Goal: Find specific page/section

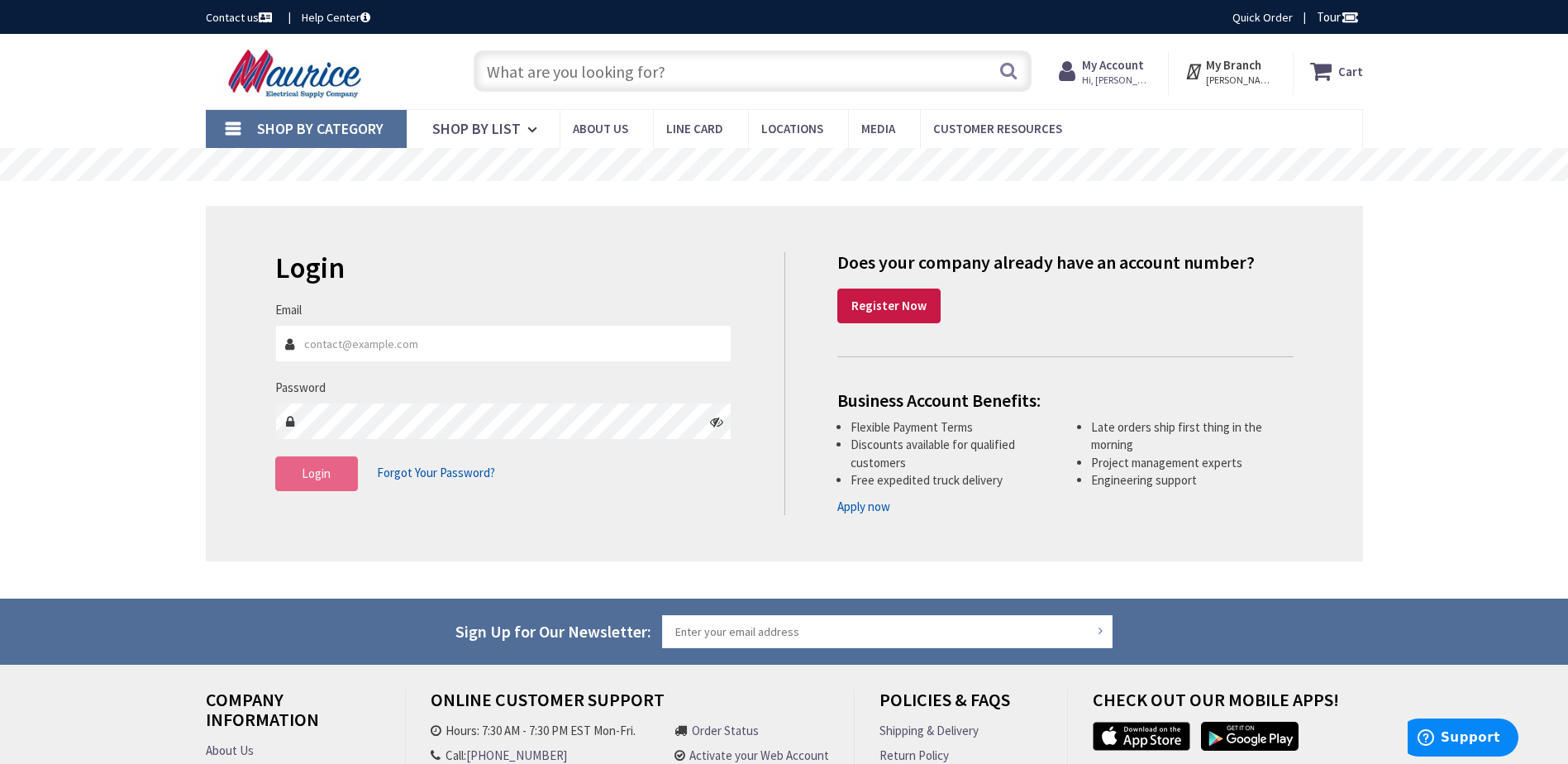
type input "[EMAIL_ADDRESS][DOMAIN_NAME]"
click at [327, 485] on button "Login" at bounding box center [317, 473] width 83 height 35
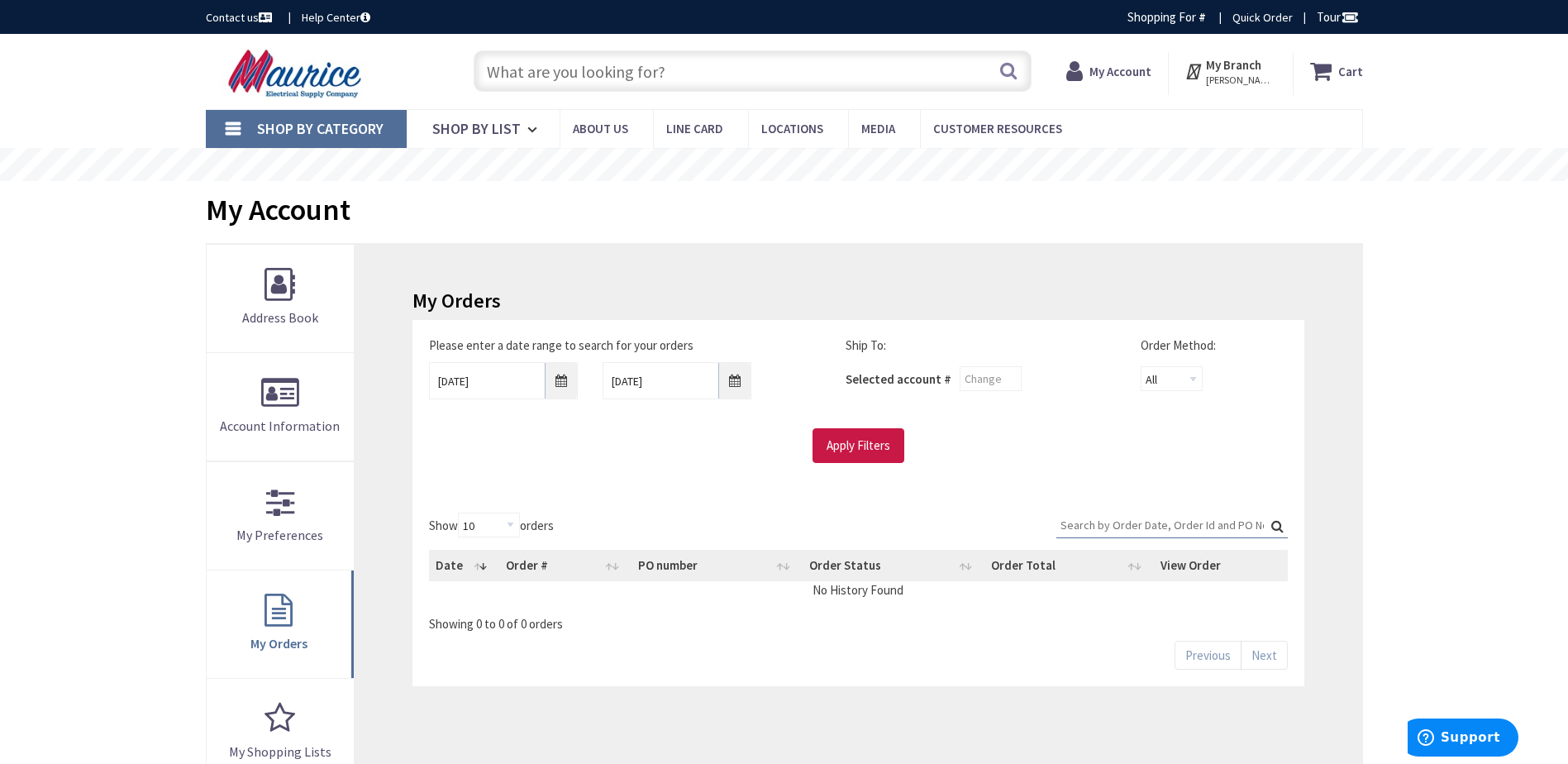
click at [629, 74] on input "text" at bounding box center [753, 71] width 558 height 41
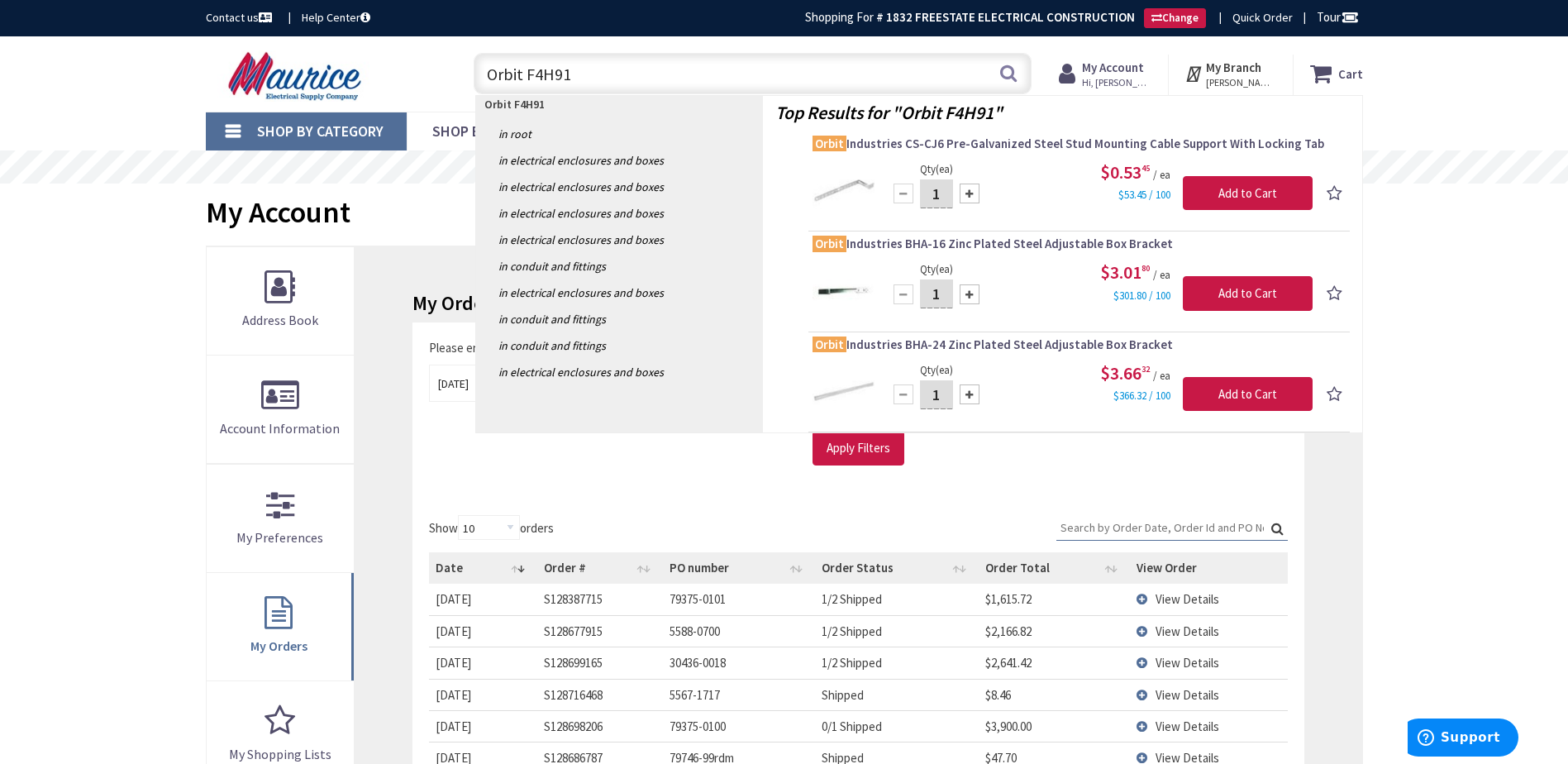
type input "Orbit F4H912"
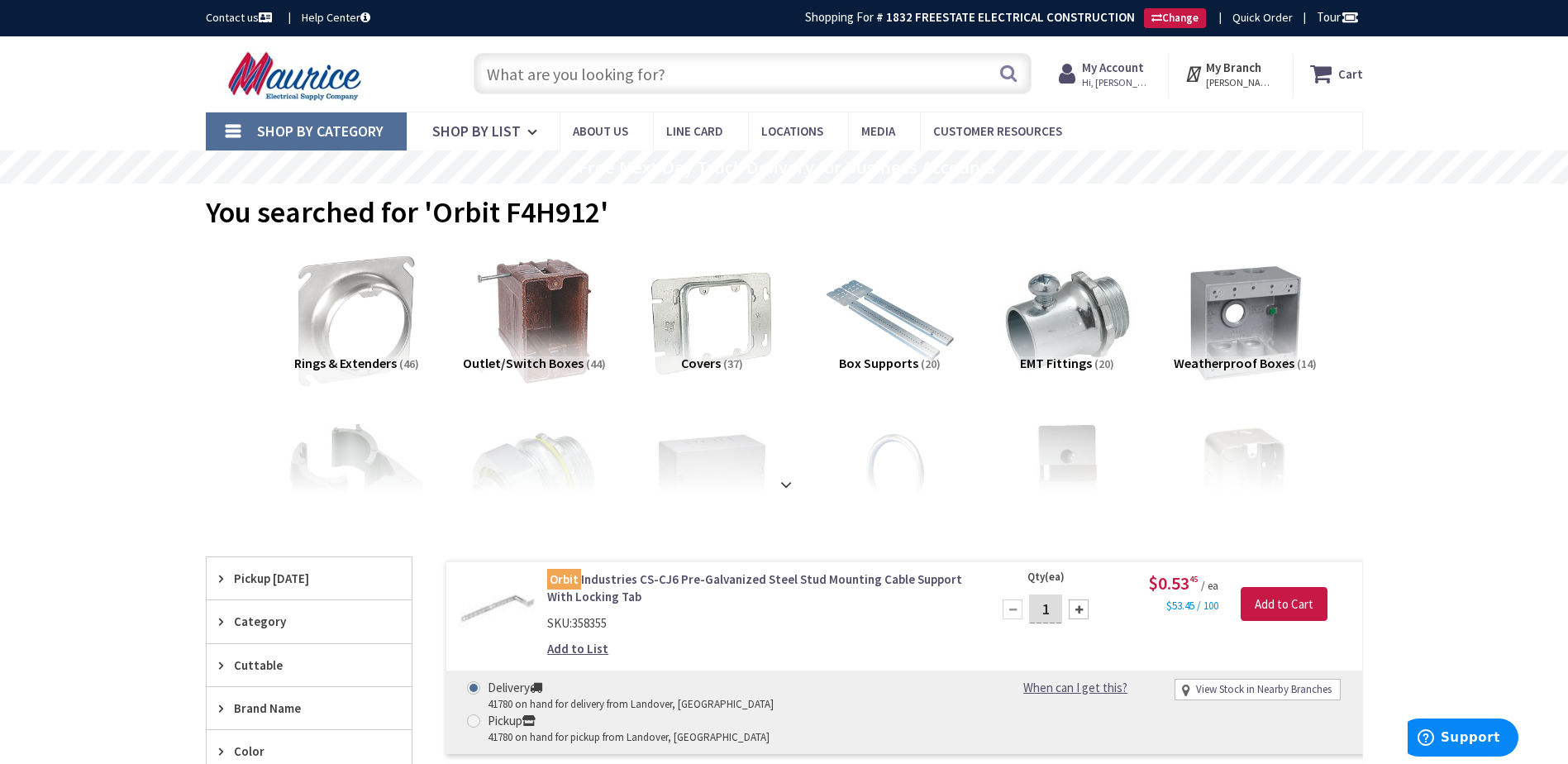
click at [598, 83] on input "text" at bounding box center [753, 73] width 558 height 41
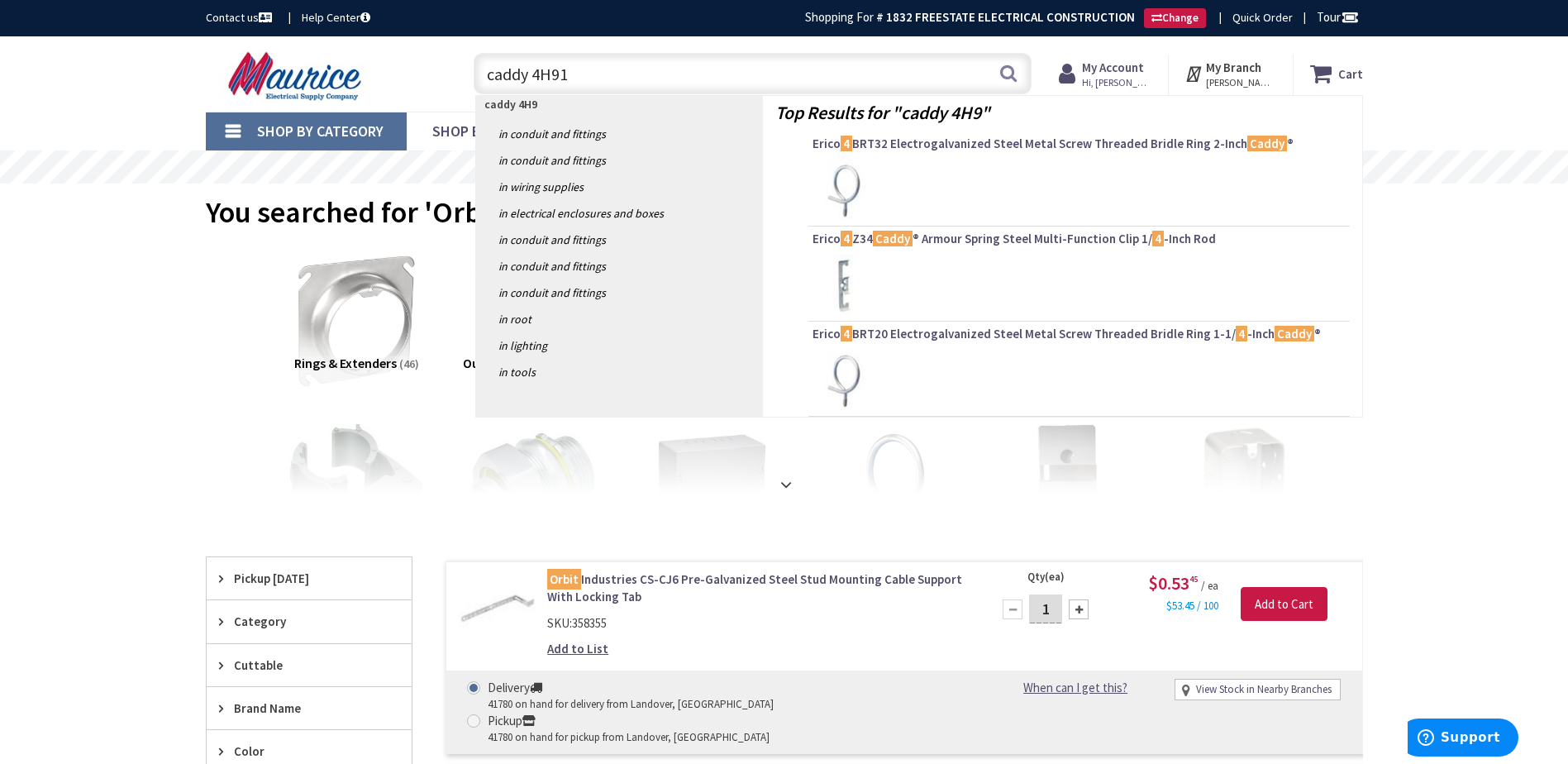
type input "caddy 4H912"
